Goal: Task Accomplishment & Management: Manage account settings

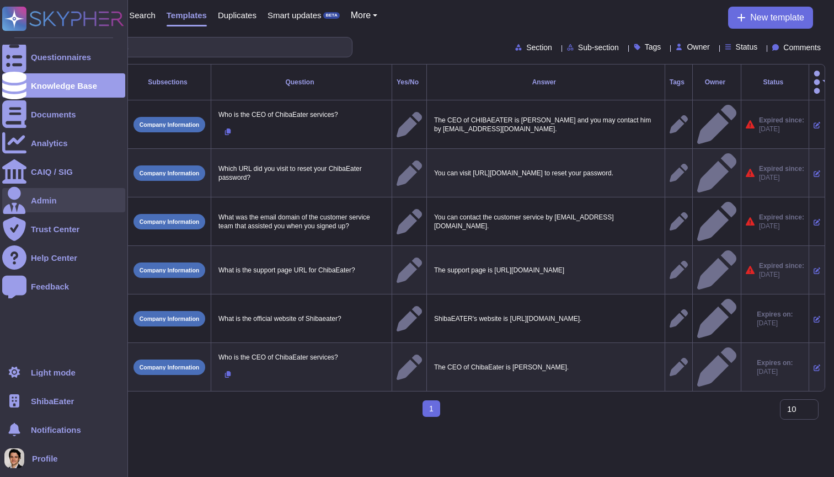
click at [26, 205] on div at bounding box center [14, 200] width 24 height 24
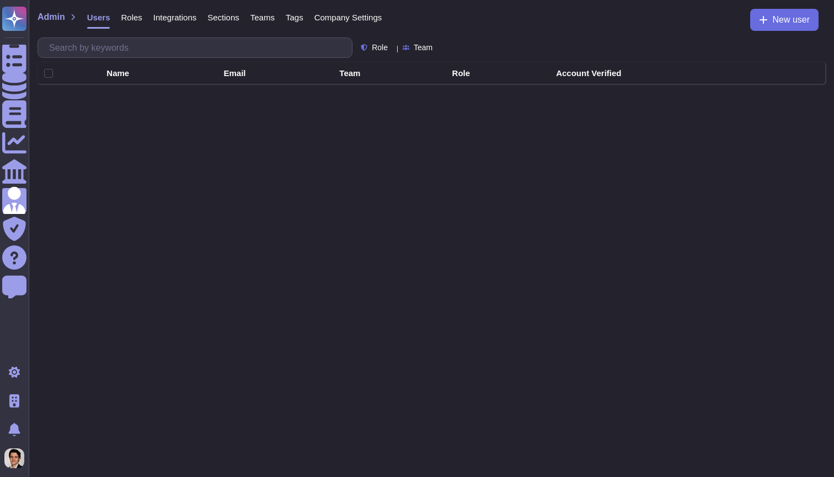
click at [369, 20] on span "Company Settings" at bounding box center [349, 17] width 68 height 8
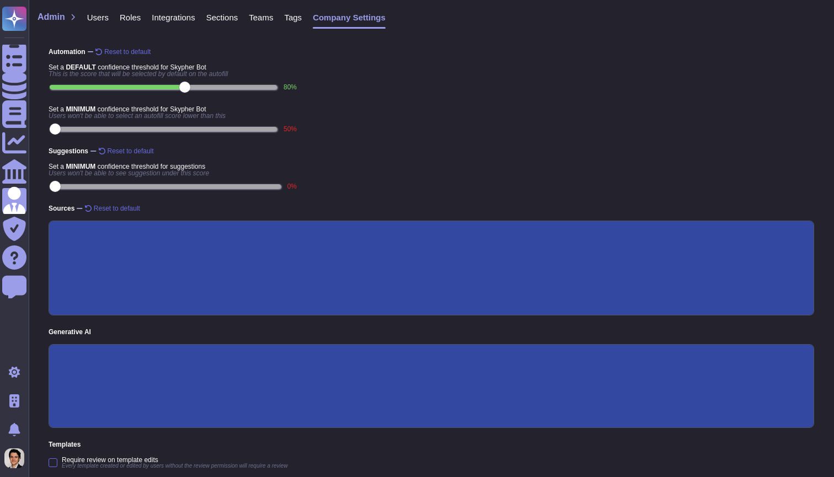
click at [130, 15] on span "Roles" at bounding box center [130, 17] width 21 height 8
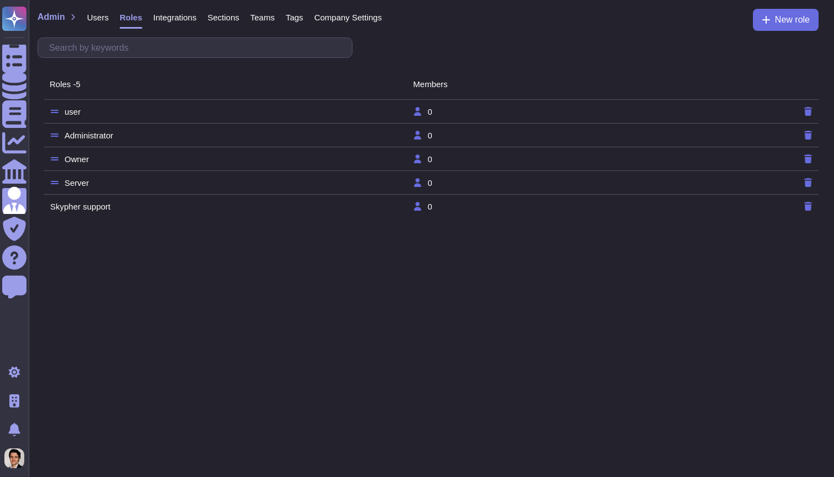
click at [131, 132] on td "Administrator" at bounding box center [231, 135] width 363 height 10
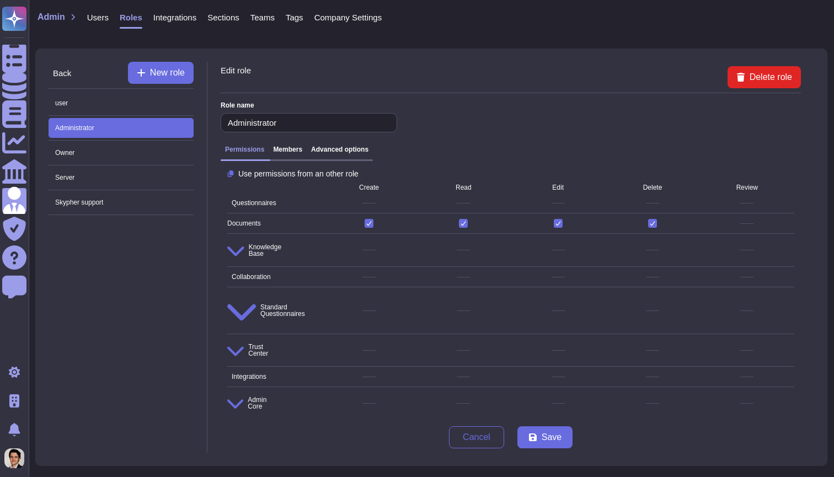
click at [355, 147] on h3 "Advanced options" at bounding box center [339, 150] width 57 height 8
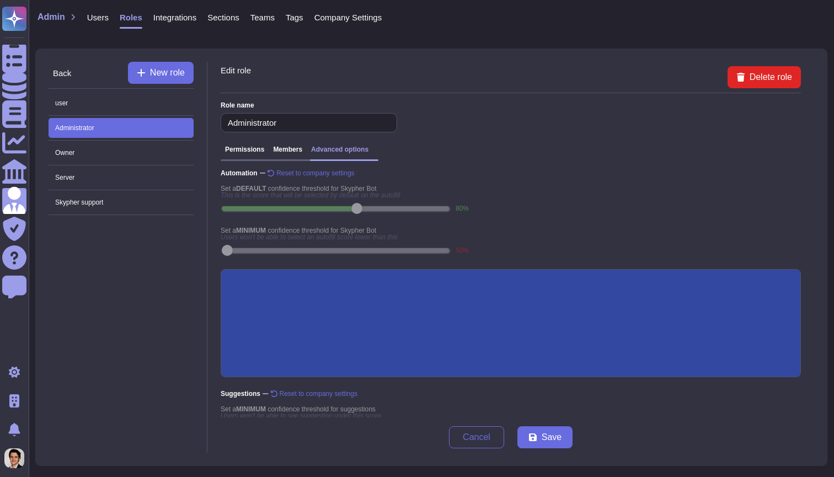
click at [254, 152] on h3 "Permissions" at bounding box center [244, 150] width 39 height 8
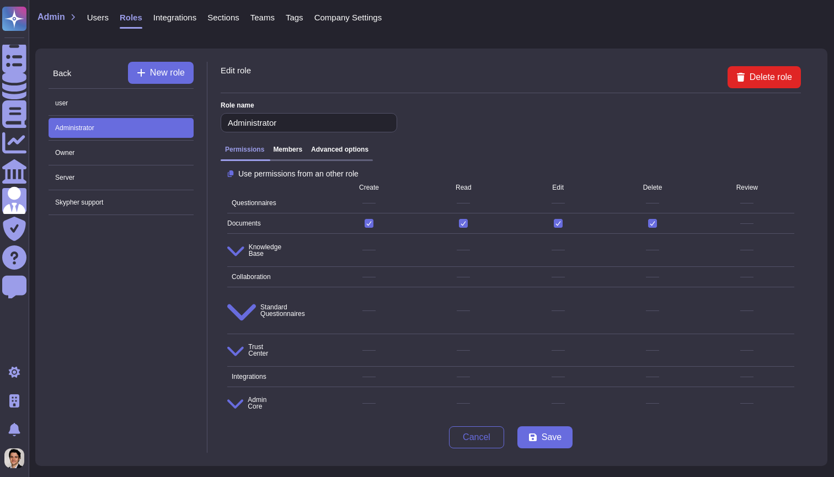
click at [230, 400] on icon at bounding box center [235, 404] width 16 height 9
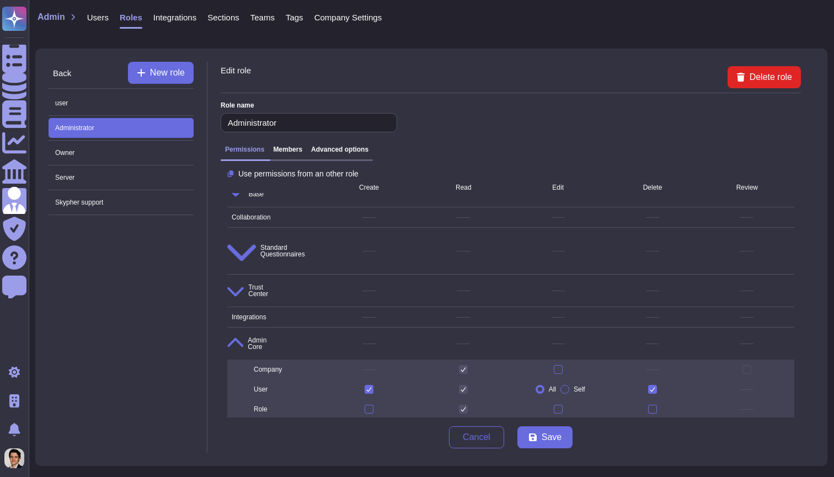
scroll to position [59, 0]
click at [235, 467] on icon at bounding box center [234, 476] width 15 height 18
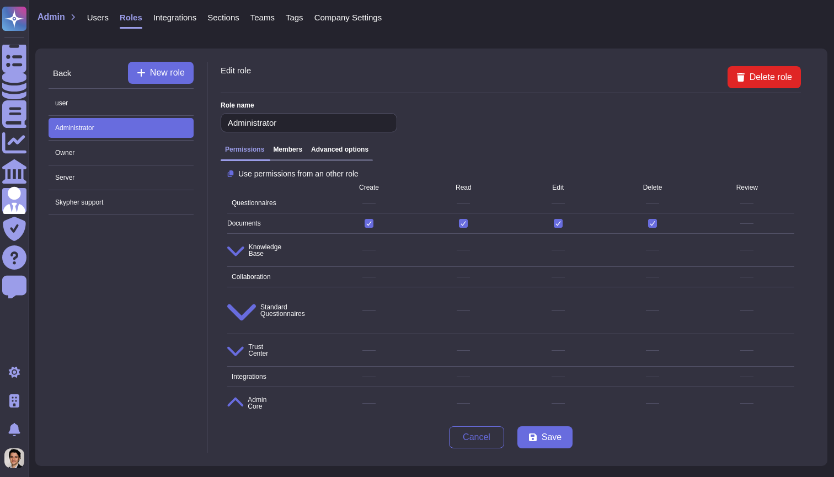
scroll to position [0, 0]
click at [229, 247] on icon at bounding box center [235, 252] width 17 height 10
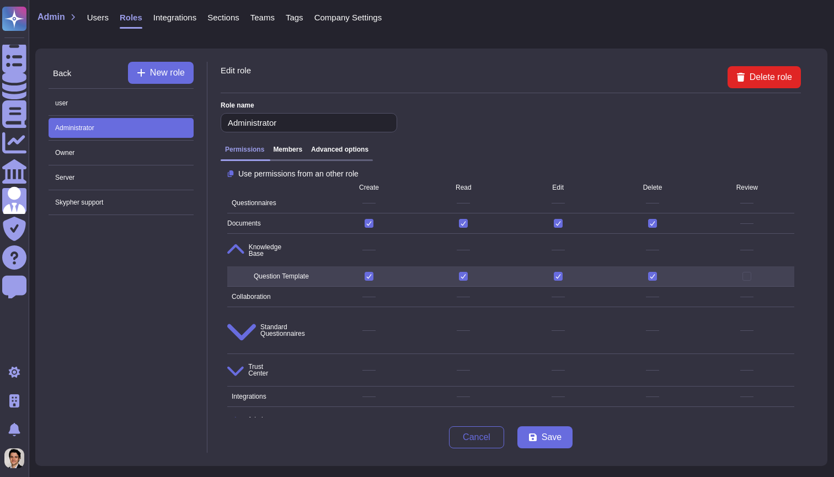
click at [228, 291] on span "Collaboration" at bounding box center [274, 296] width 94 height 15
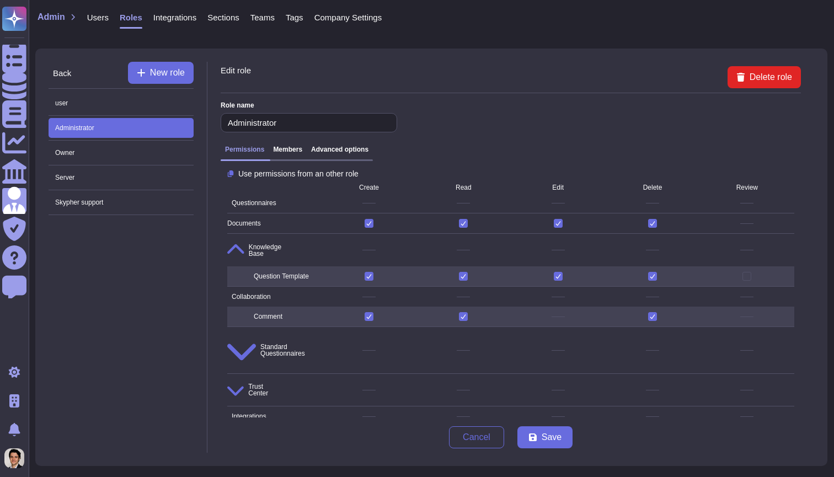
click at [228, 329] on span "Standard Questionnaires" at bounding box center [274, 349] width 94 height 41
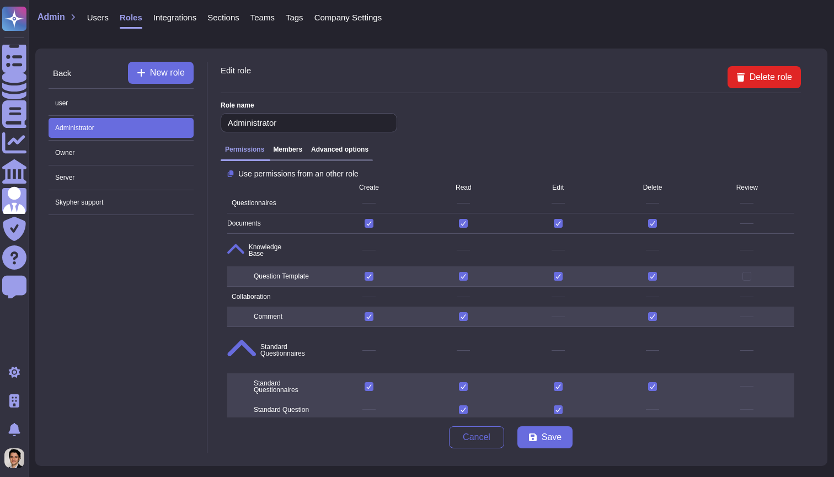
click at [334, 146] on h3 "Advanced options" at bounding box center [339, 150] width 57 height 8
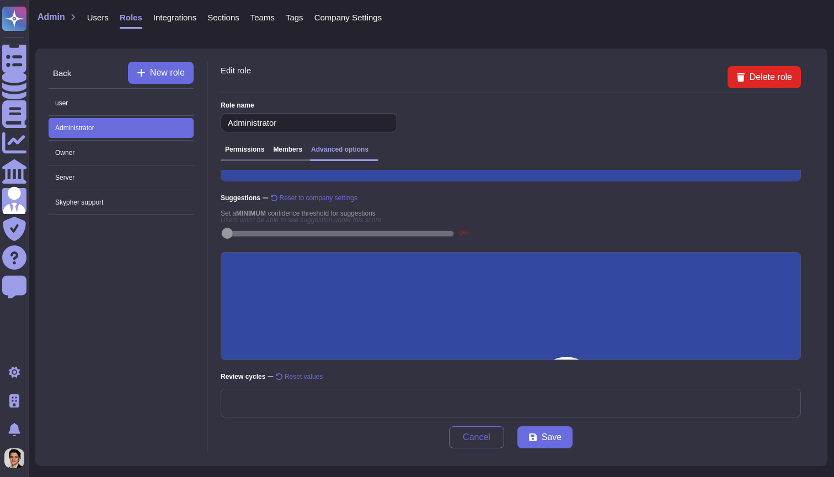
scroll to position [196, 0]
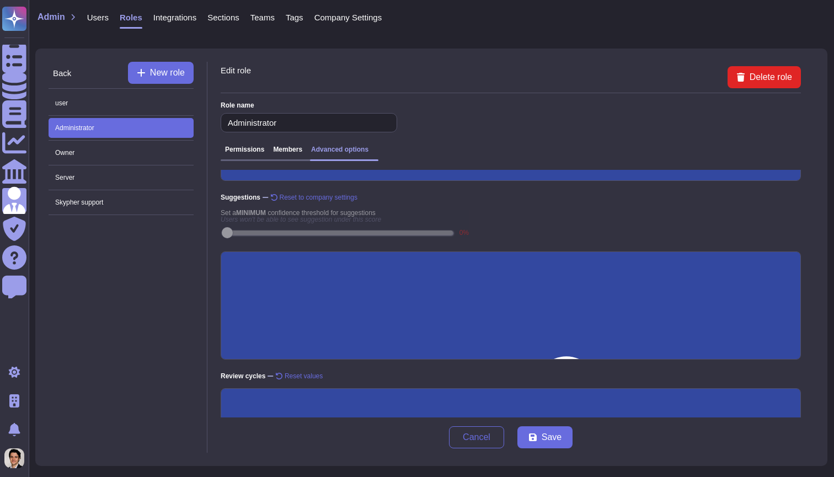
click at [288, 151] on h3 "Members" at bounding box center [287, 150] width 29 height 8
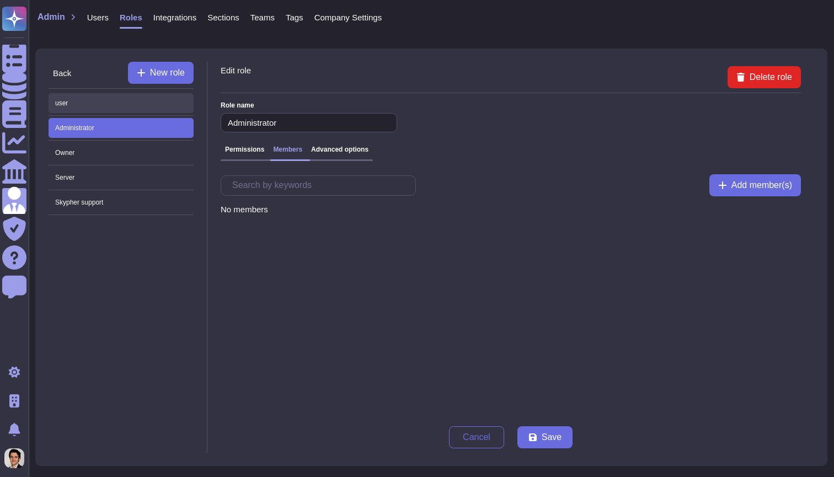
click at [140, 95] on span "user" at bounding box center [121, 103] width 145 height 20
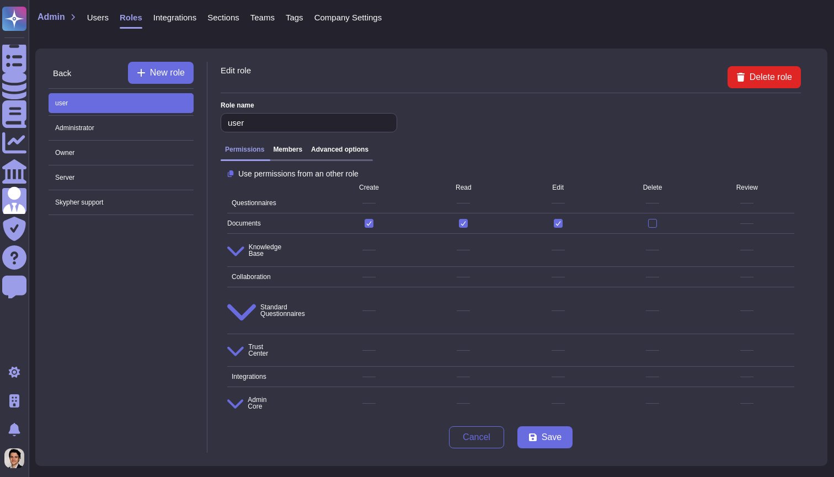
click at [262, 251] on span "Knowledge Base" at bounding box center [274, 250] width 94 height 28
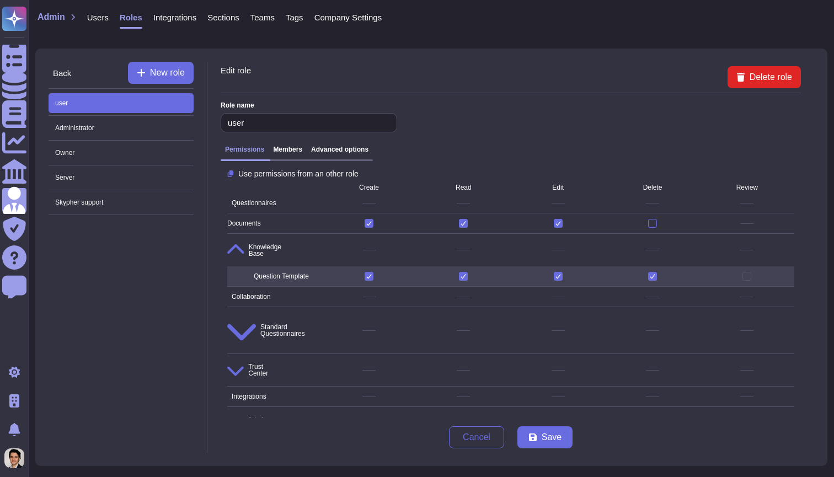
click at [271, 294] on span "Collaboration" at bounding box center [249, 297] width 44 height 7
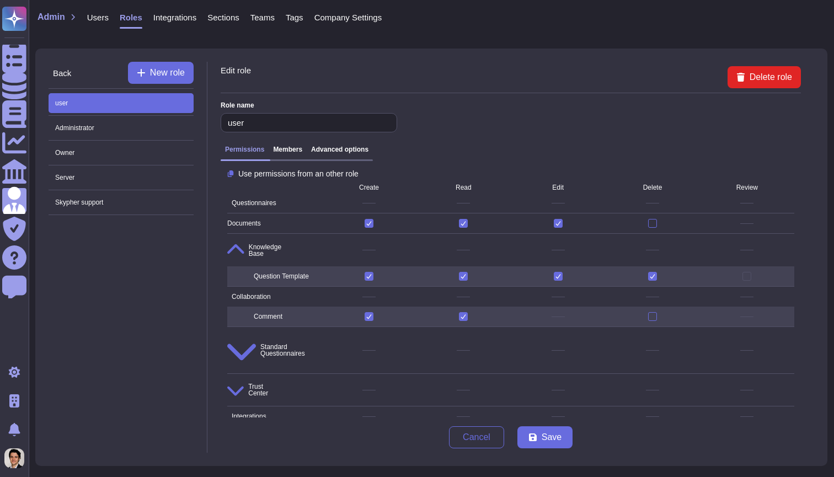
click at [276, 334] on span "Standard Questionnaires" at bounding box center [266, 350] width 78 height 33
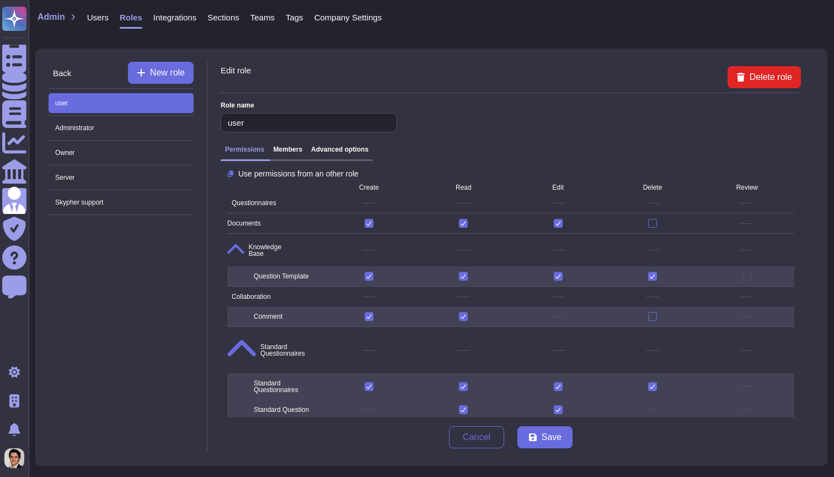
click at [268, 427] on span "Trust Center" at bounding box center [247, 436] width 41 height 19
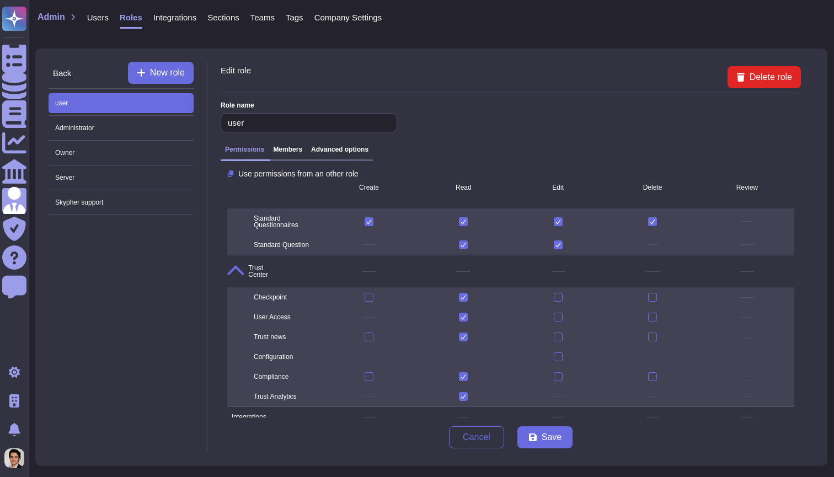
click at [267, 414] on span "Integrations" at bounding box center [246, 417] width 39 height 7
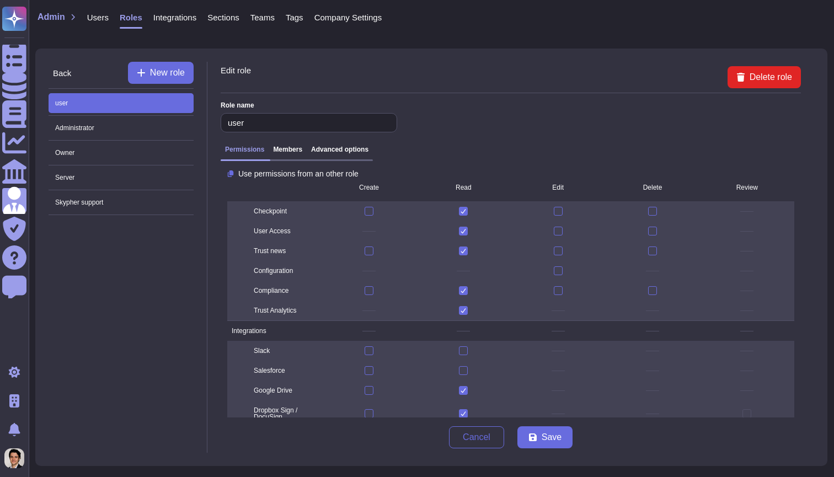
click at [267, 434] on span "Admin Core" at bounding box center [246, 443] width 39 height 19
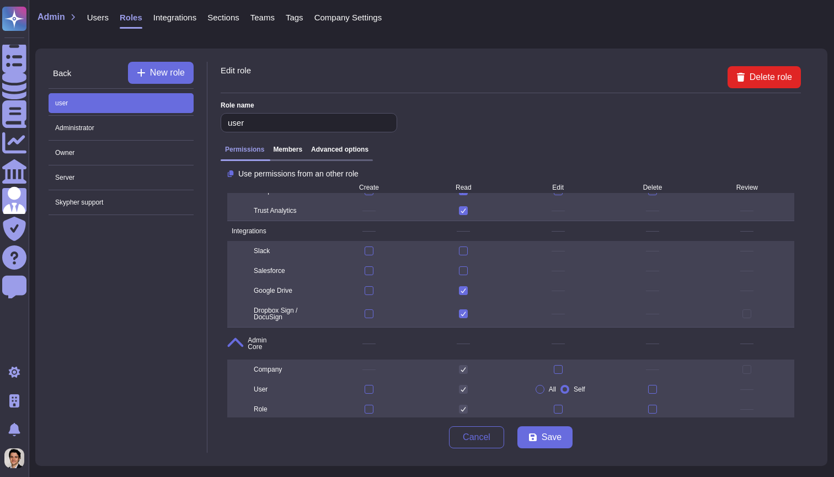
scroll to position [350, 0]
click at [266, 467] on span "Admin Misc" at bounding box center [246, 476] width 39 height 18
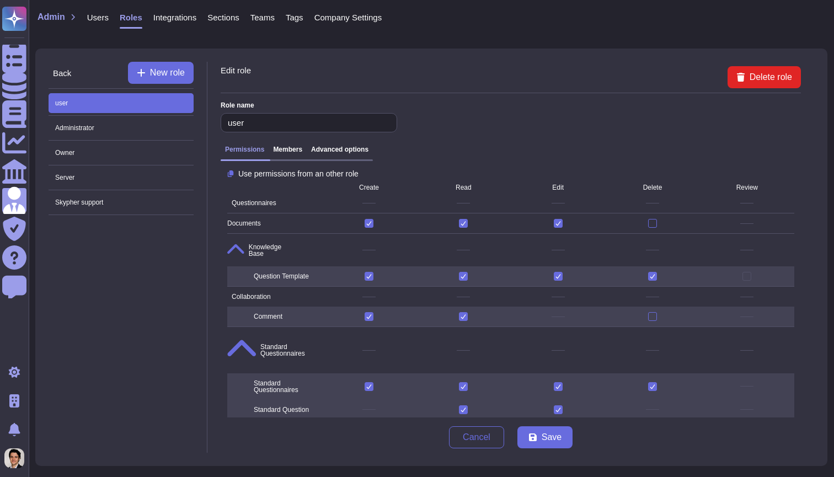
scroll to position [0, 0]
click at [156, 124] on span "Administrator" at bounding box center [121, 128] width 145 height 20
type input "Administrator"
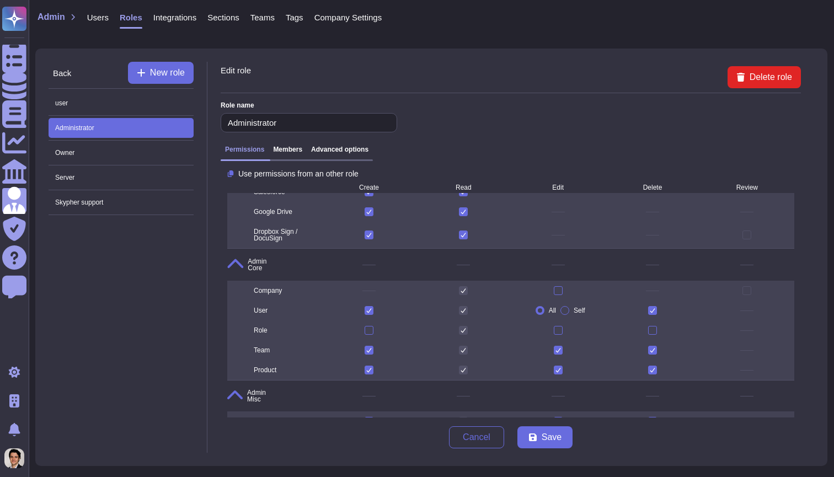
click at [331, 150] on h3 "Advanced options" at bounding box center [339, 150] width 57 height 8
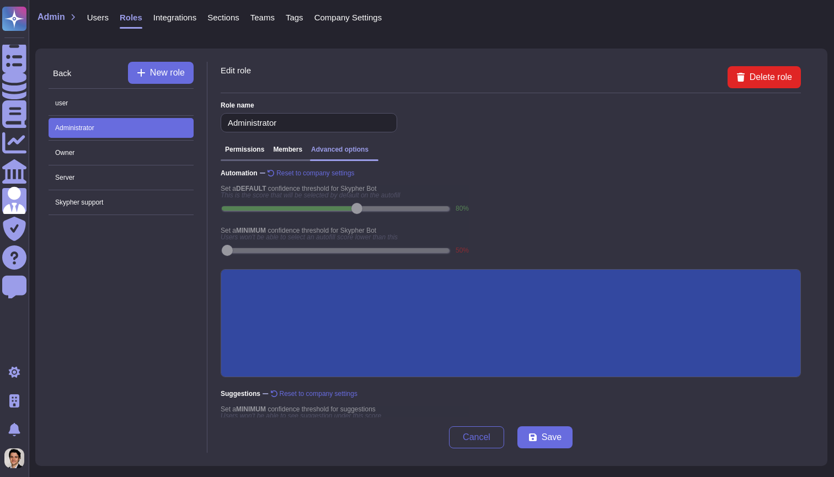
click at [354, 14] on span "Company Settings" at bounding box center [349, 17] width 68 height 8
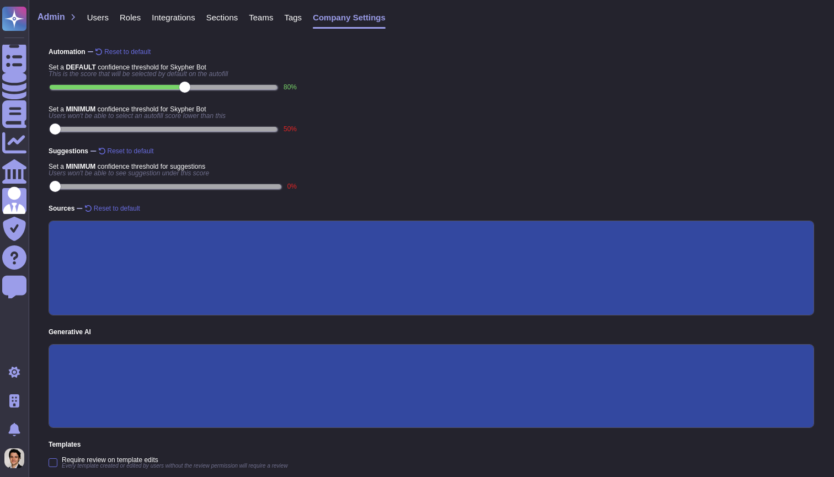
click at [300, 19] on span "Tags" at bounding box center [293, 17] width 18 height 8
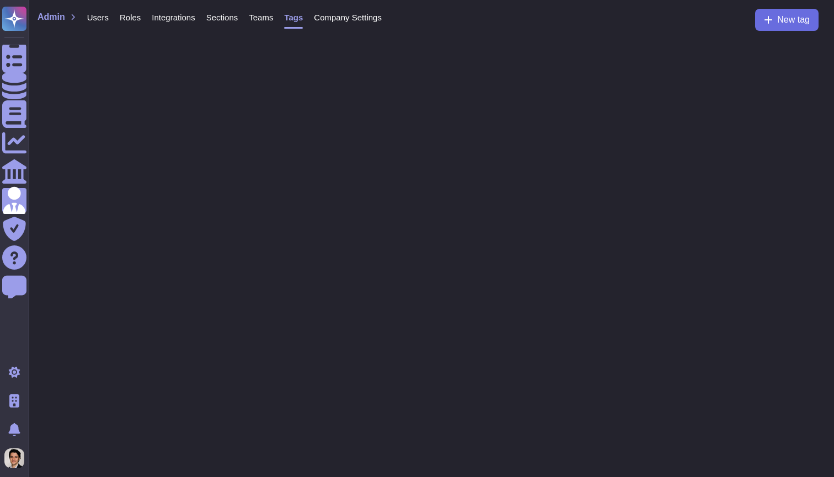
click at [374, 28] on div "Company Settings" at bounding box center [342, 20] width 79 height 22
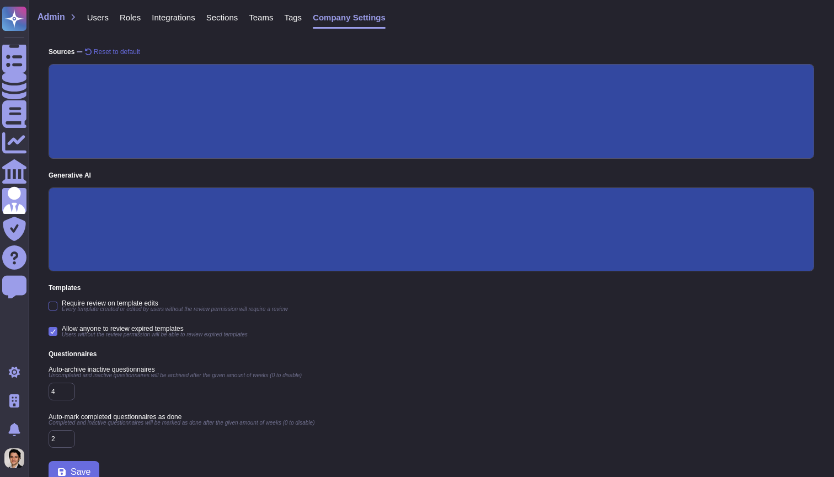
scroll to position [157, 0]
